Goal: Task Accomplishment & Management: Manage account settings

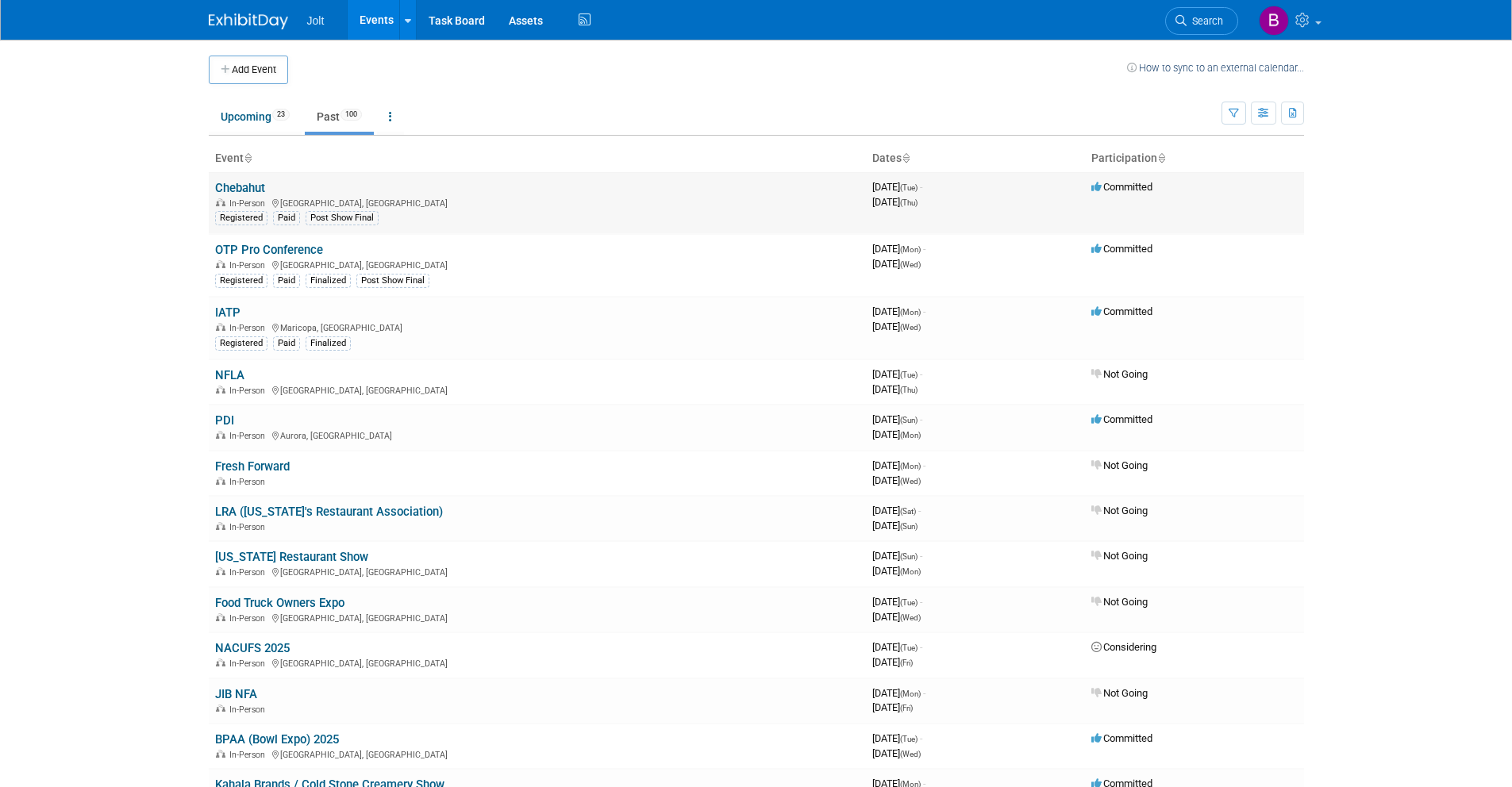
click at [244, 184] on link "Chebahut" at bounding box center [240, 188] width 50 height 14
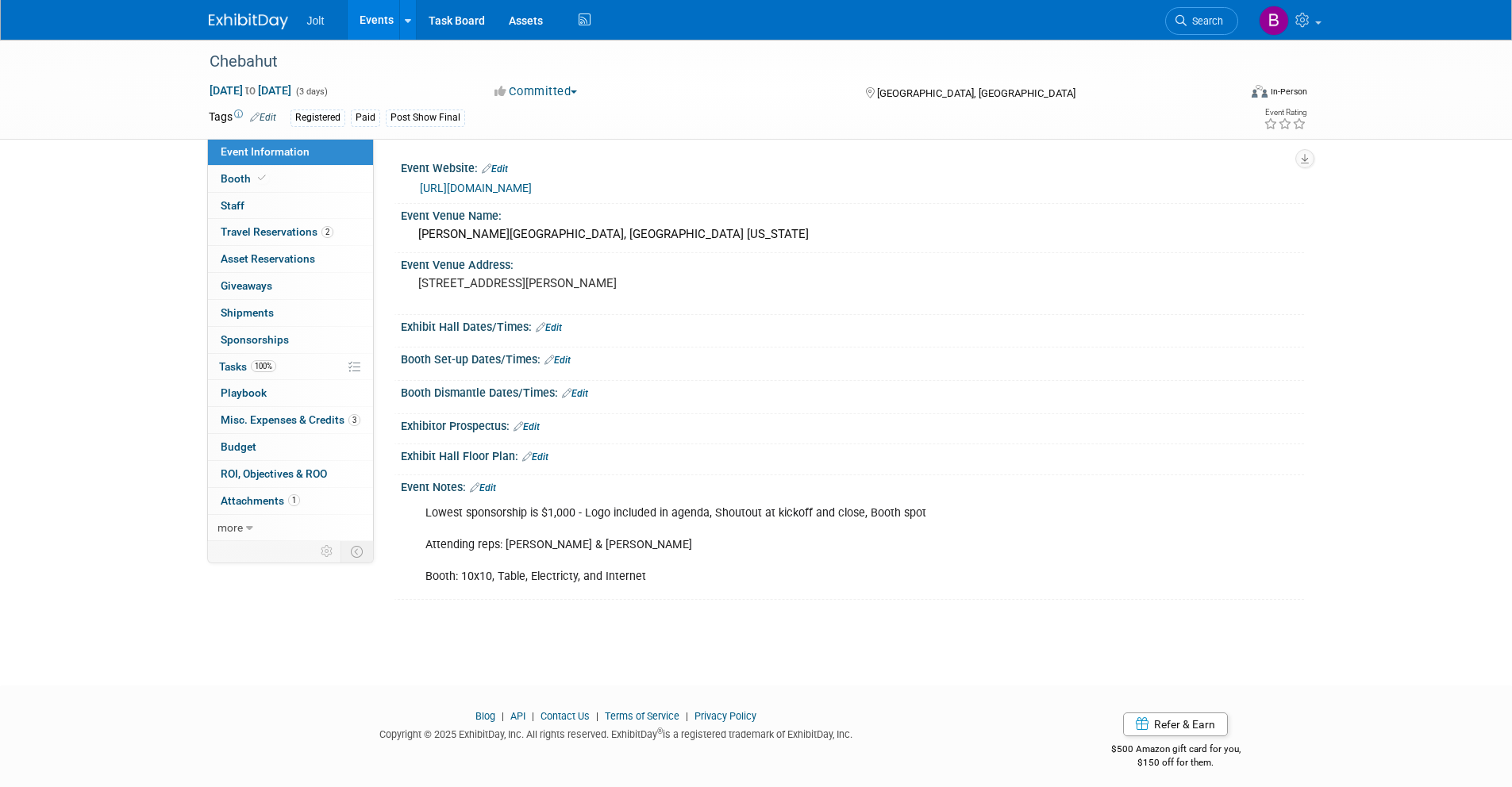
click at [249, 17] on img at bounding box center [249, 21] width 79 height 16
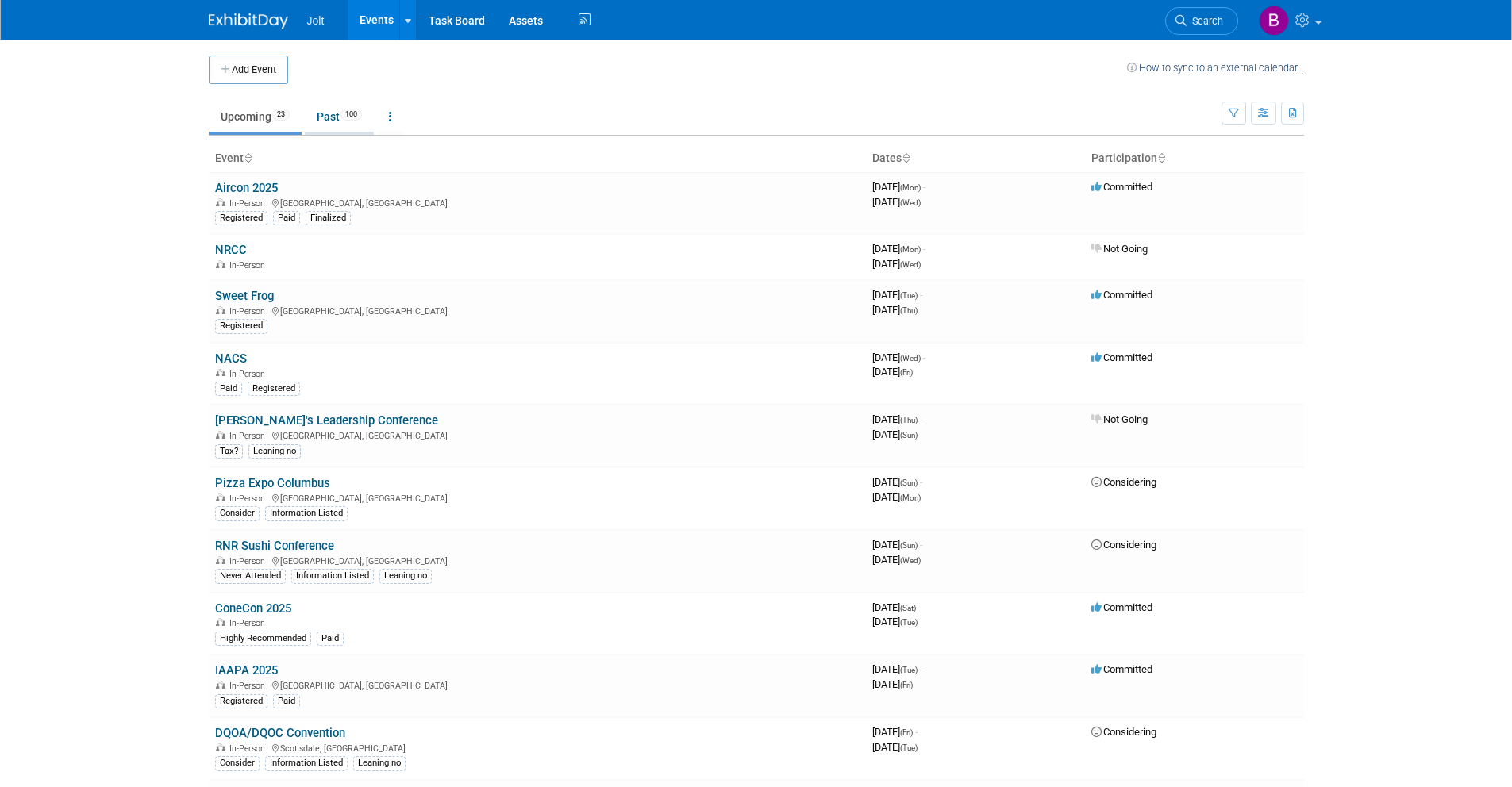
click at [329, 114] on link "Past 100" at bounding box center [339, 116] width 69 height 30
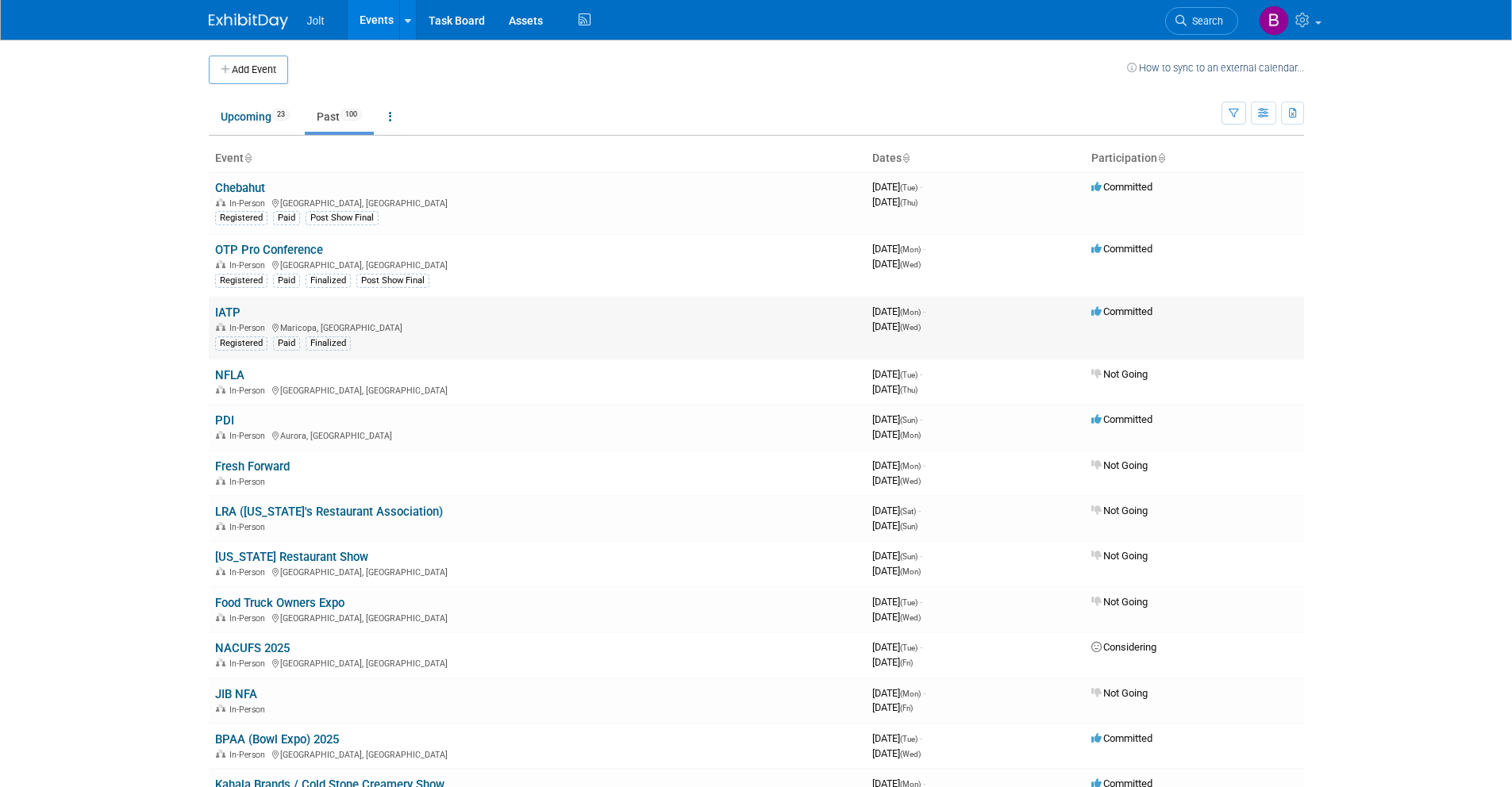
click at [231, 310] on link "IATP" at bounding box center [227, 312] width 26 height 14
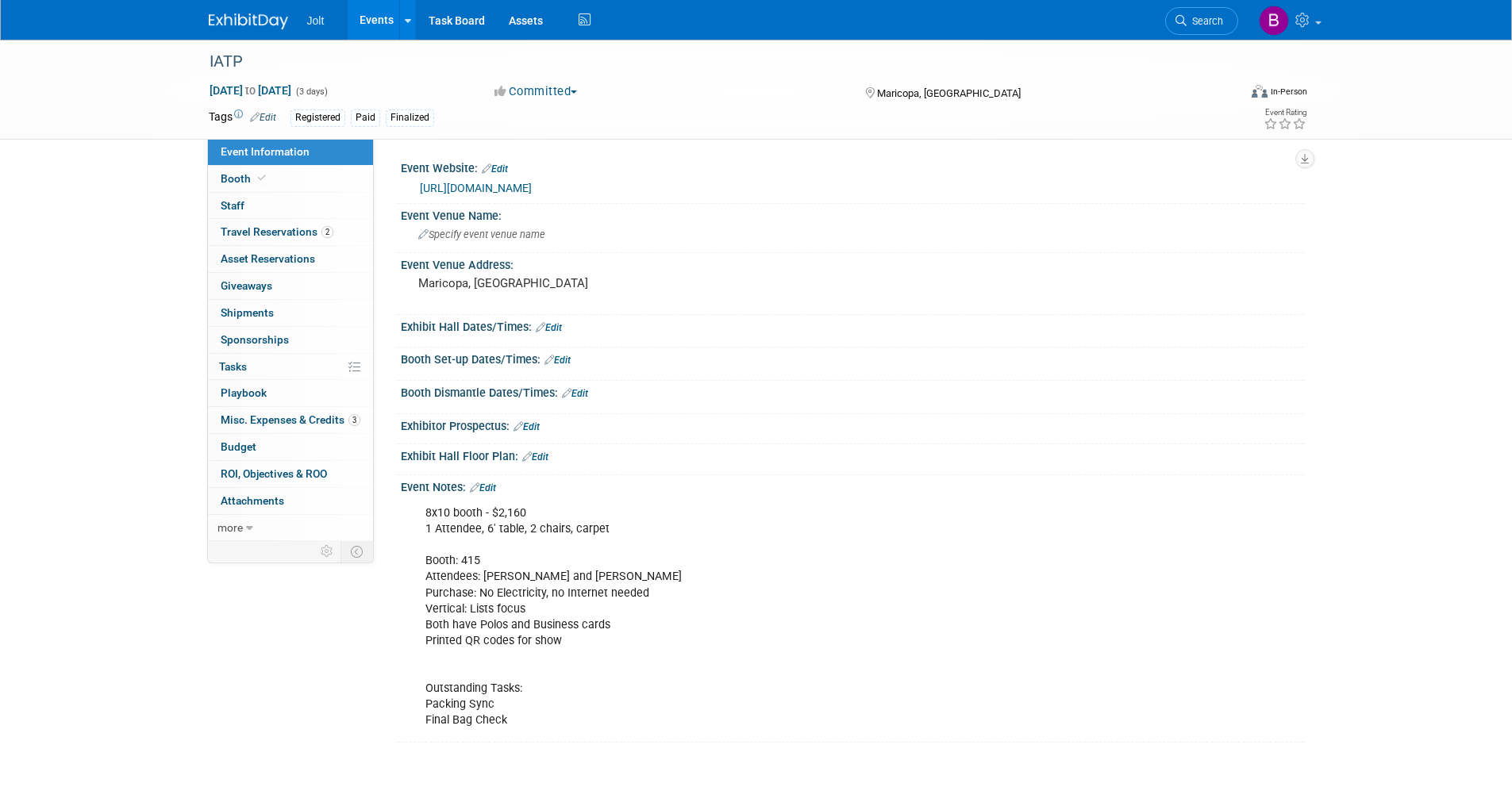
click at [262, 117] on link "Edit" at bounding box center [263, 117] width 26 height 11
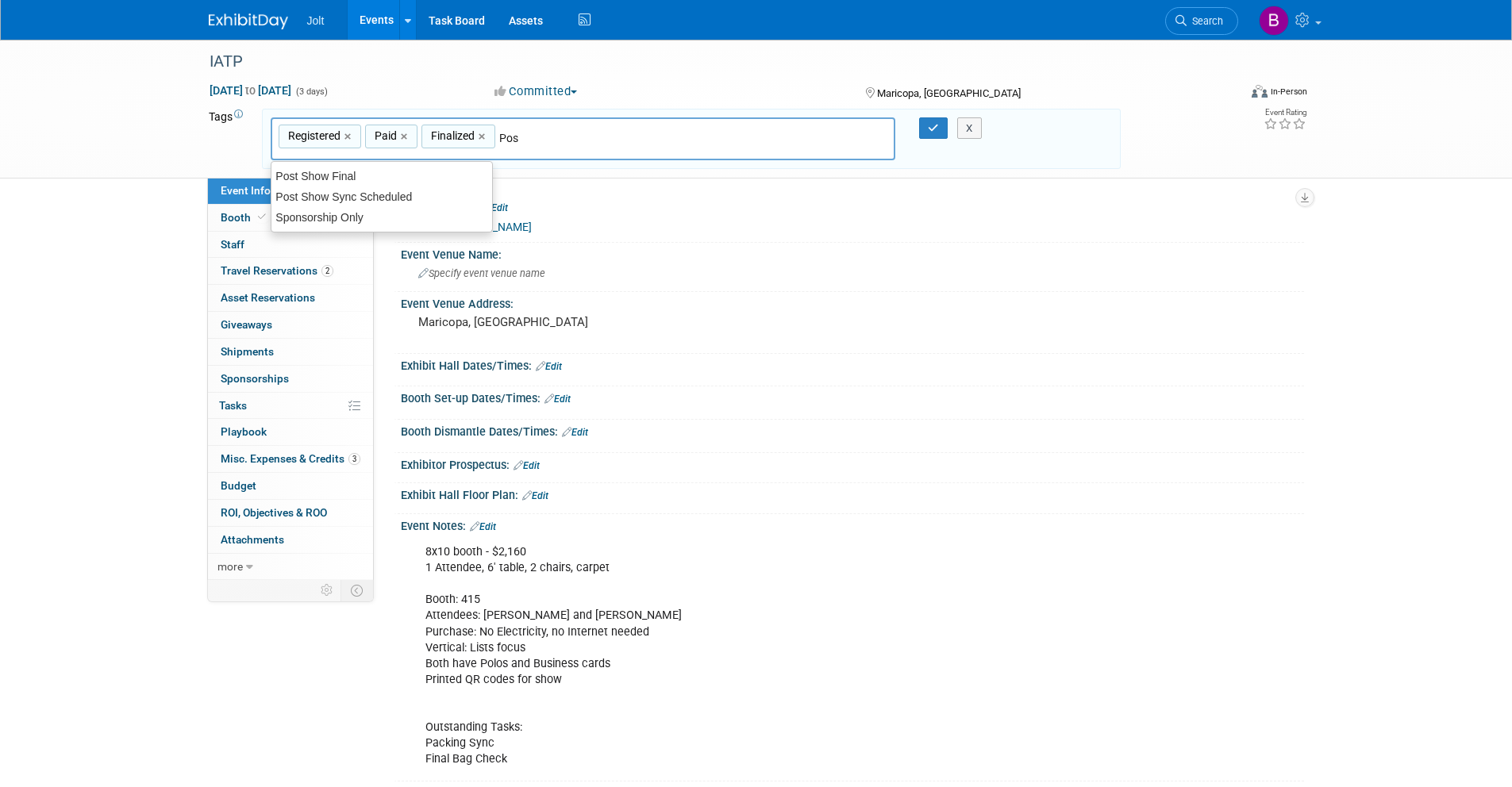
type input "Post"
click at [348, 173] on div "Post Show Final" at bounding box center [382, 176] width 222 height 22
type input "Registered, Paid, Finalized, Post Show Final"
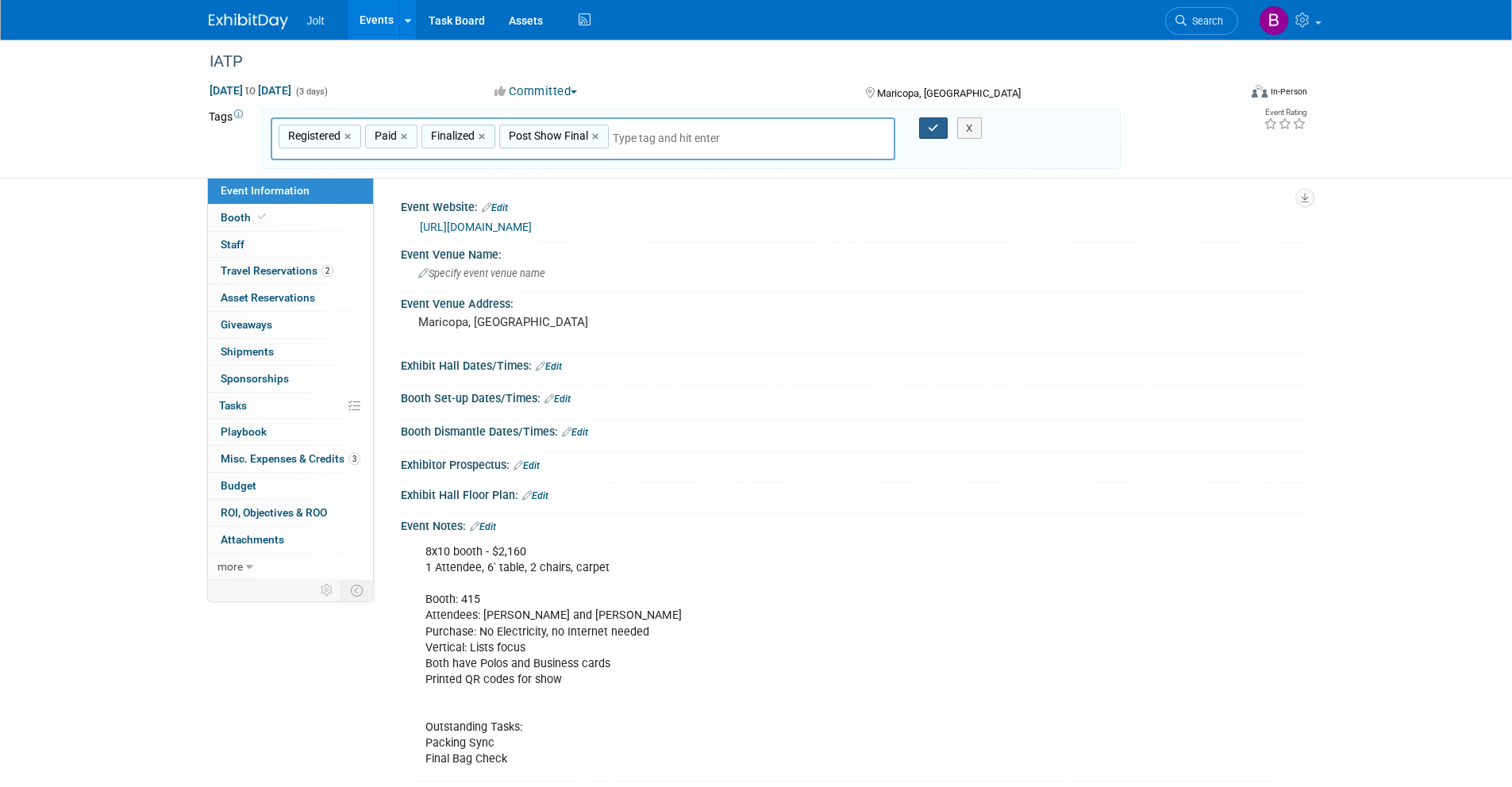
click at [923, 128] on button "button" at bounding box center [933, 128] width 29 height 22
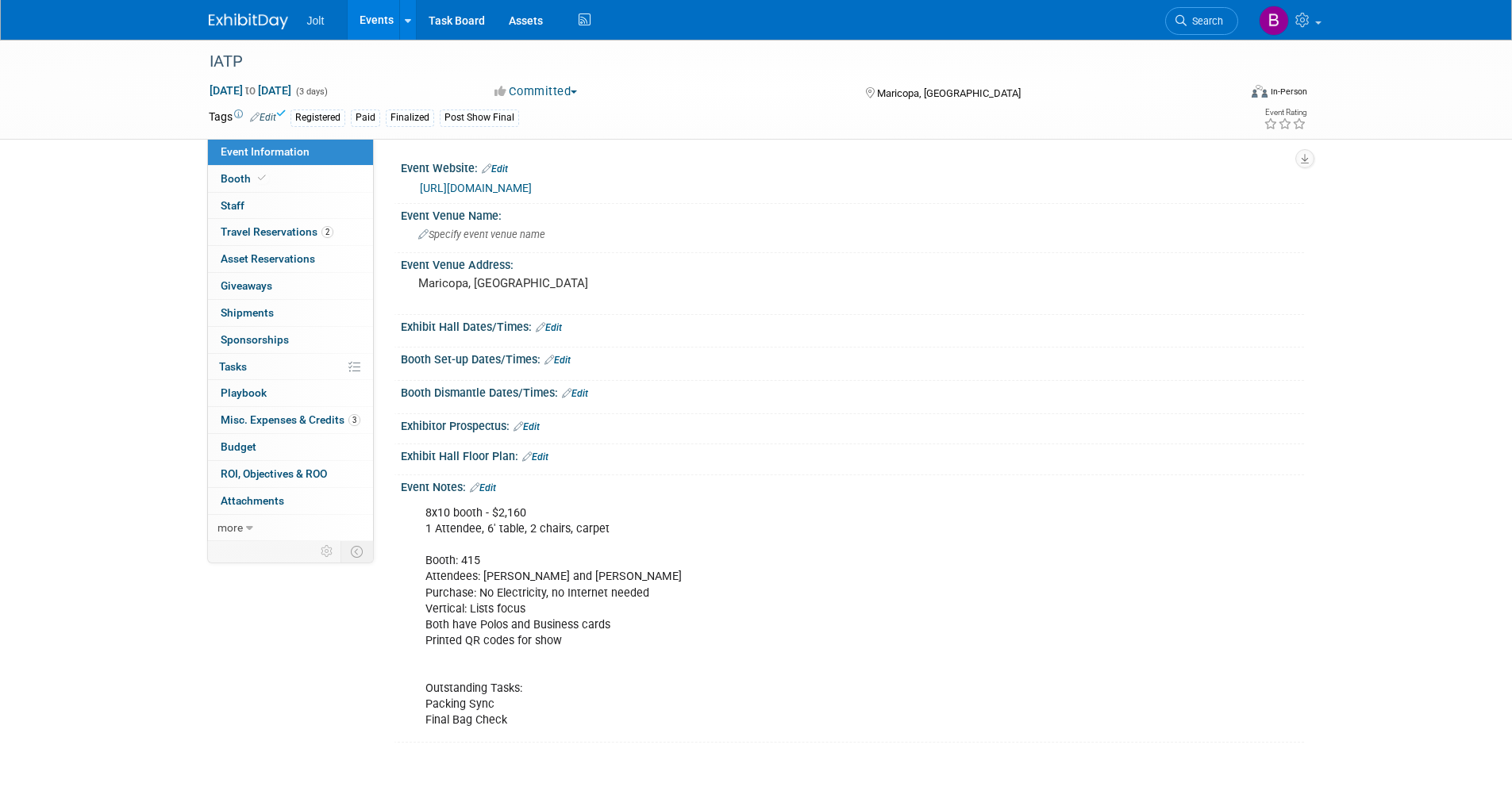
click at [264, 25] on img at bounding box center [249, 21] width 79 height 16
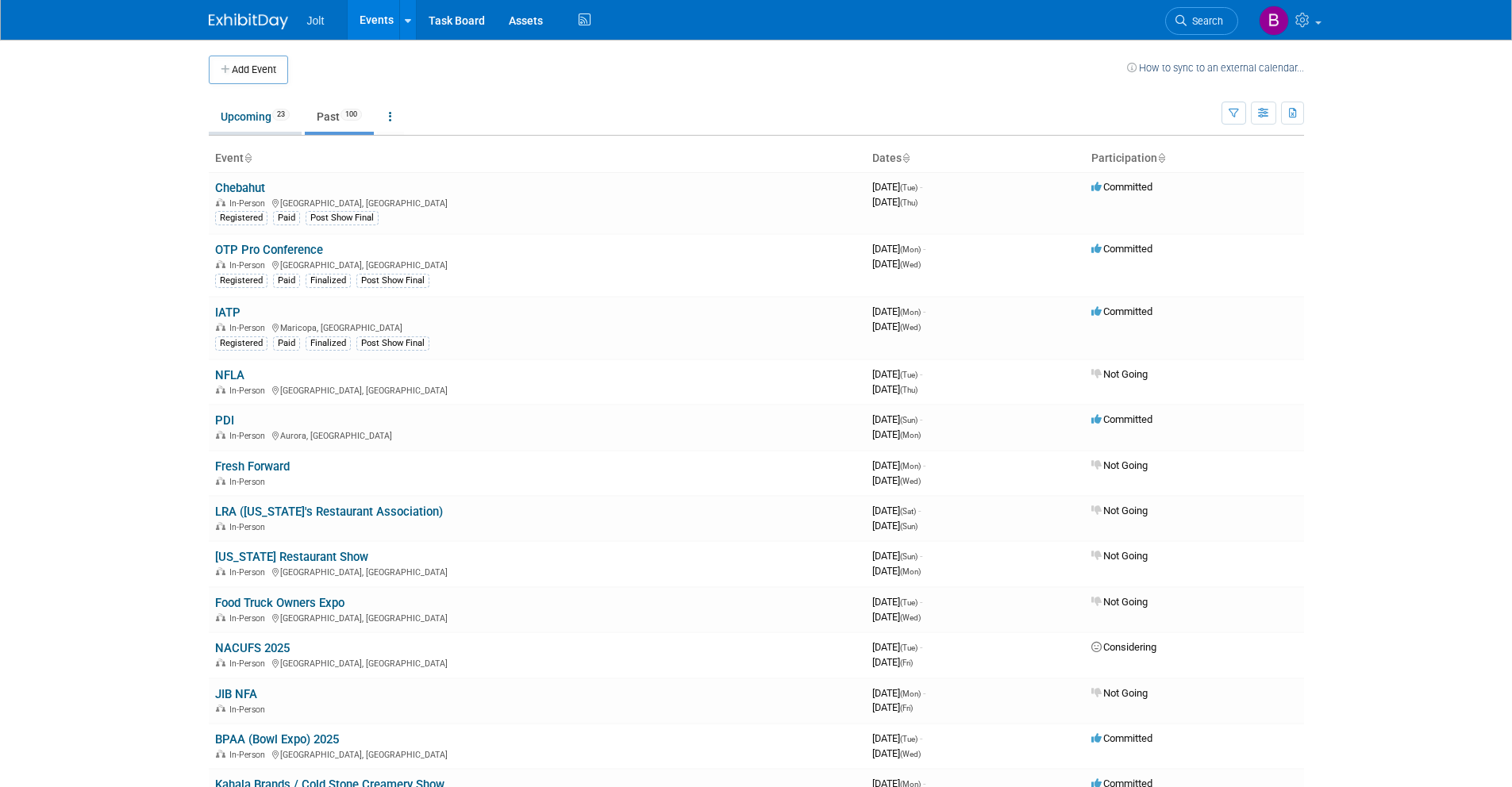
click at [263, 118] on link "Upcoming 23" at bounding box center [255, 116] width 93 height 30
